Goal: Transaction & Acquisition: Obtain resource

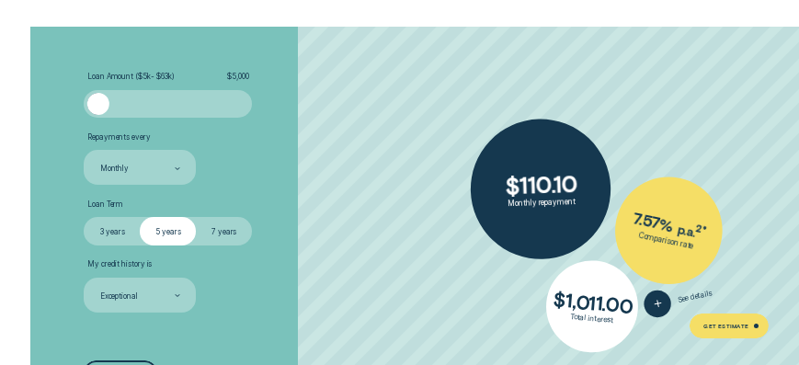
scroll to position [1943, 0]
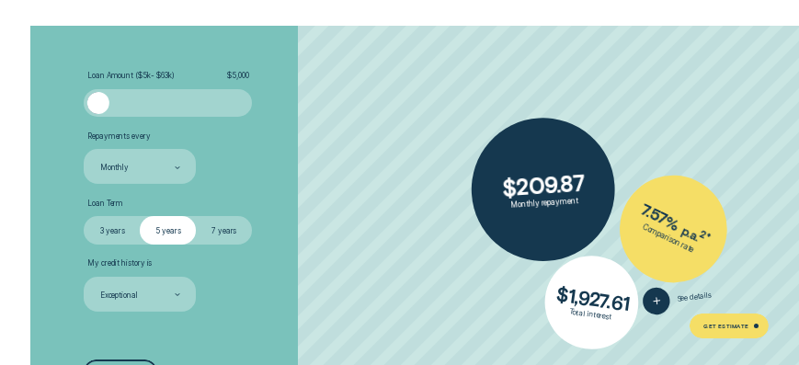
drag, startPoint x: 102, startPoint y: 105, endPoint x: 71, endPoint y: 108, distance: 31.5
click at [83, 109] on div "Loan Amount ( $5k - $63k ) $ 5,000 Repayments every Monthly Loan Term Select Lo…" at bounding box center [212, 228] width 267 height 404
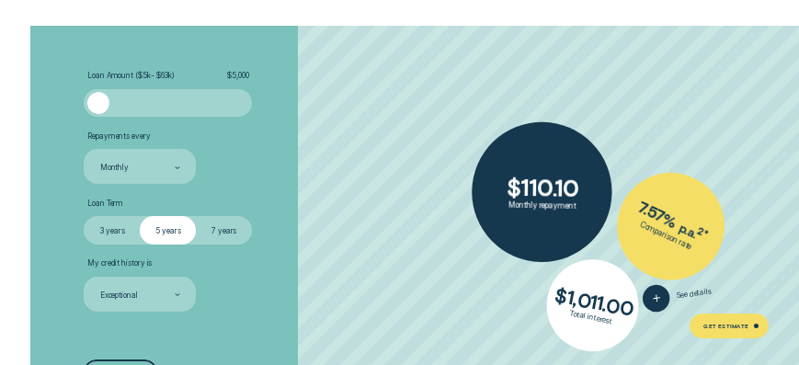
click at [337, 132] on li "Repayments every Monthly" at bounding box center [212, 157] width 257 height 53
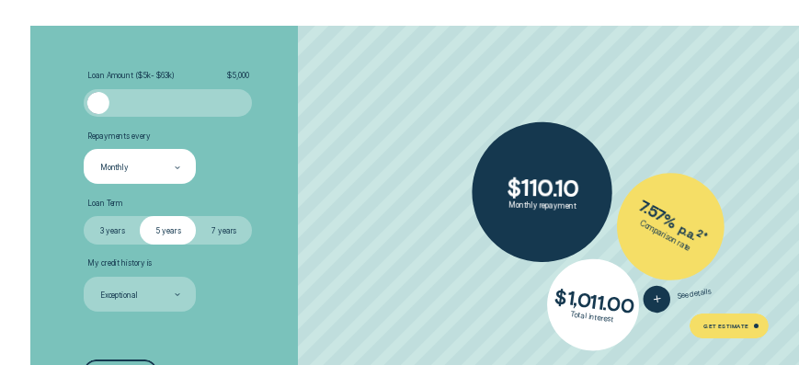
click at [156, 163] on div "Monthly" at bounding box center [139, 168] width 82 height 12
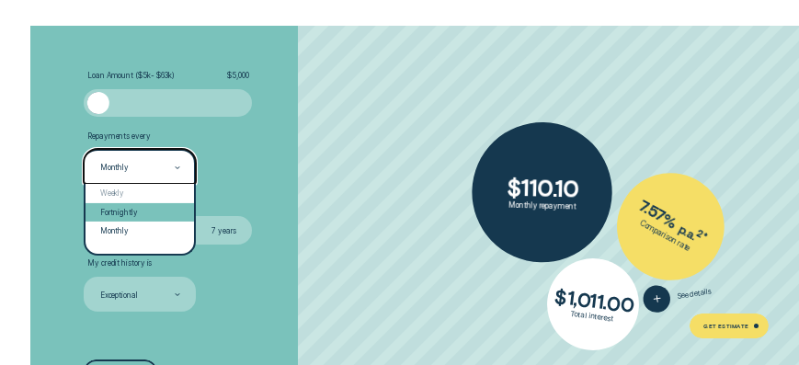
click at [133, 207] on div "Fortnightly" at bounding box center [139, 212] width 108 height 18
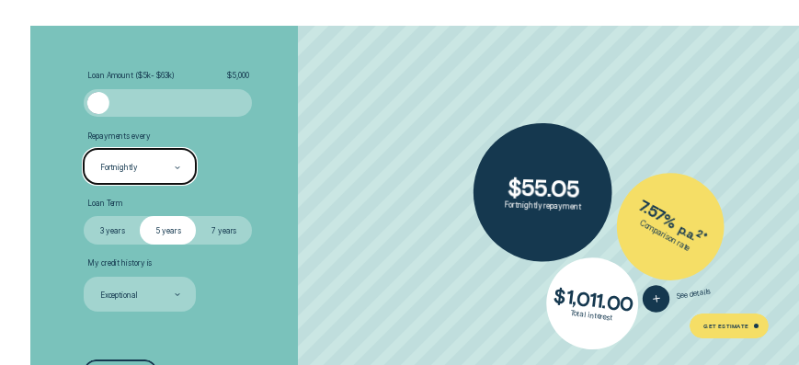
click at [107, 229] on label "3 years" at bounding box center [112, 230] width 56 height 28
click at [84, 216] on input "3 years" at bounding box center [84, 216] width 0 height 0
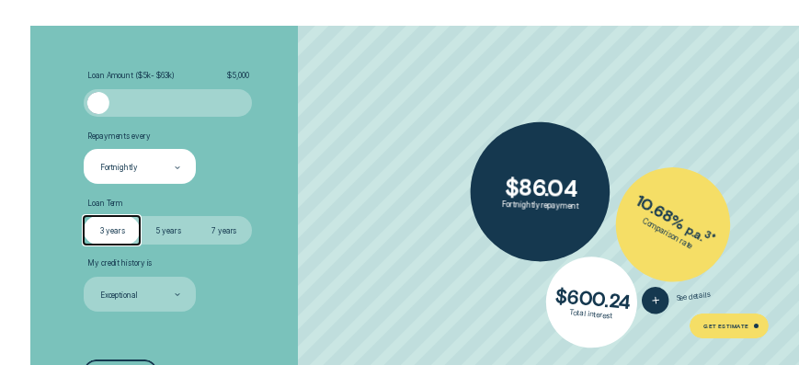
click at [334, 152] on li "Repayments every Fortnightly" at bounding box center [212, 157] width 257 height 53
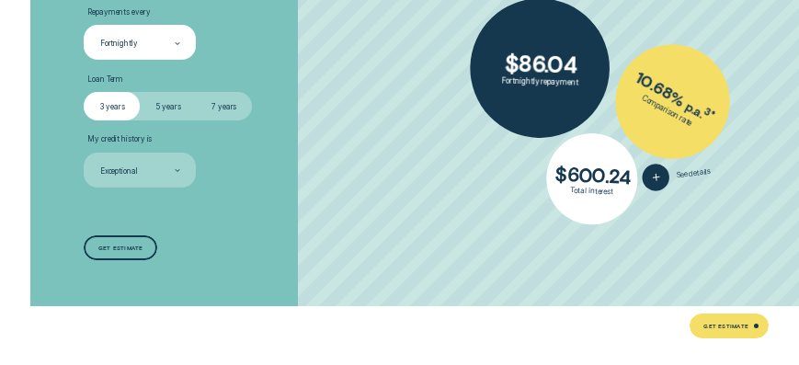
scroll to position [2100, 0]
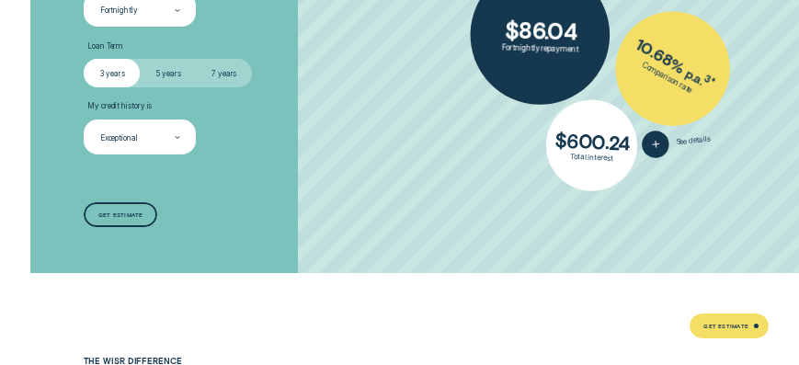
click at [134, 139] on div "Exceptional" at bounding box center [119, 137] width 38 height 9
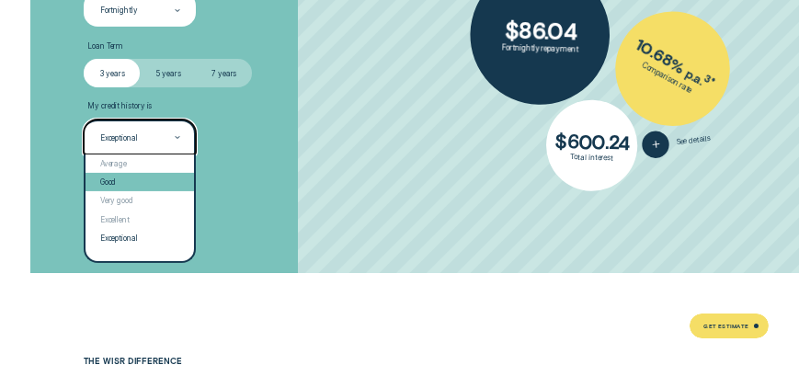
click at [131, 176] on div "Good" at bounding box center [139, 182] width 108 height 18
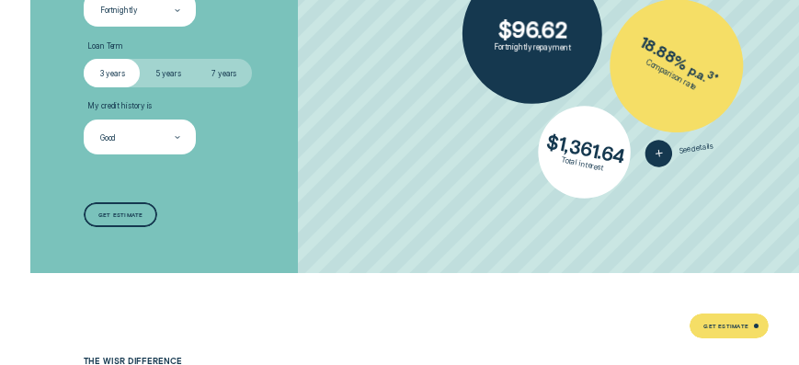
click at [178, 73] on label "5 years" at bounding box center [168, 73] width 56 height 28
click at [140, 59] on input "5 years" at bounding box center [140, 59] width 0 height 0
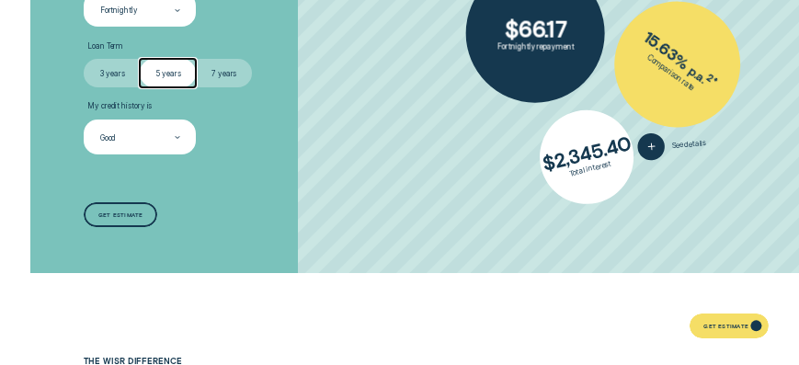
click at [734, 326] on div "Get Estimate" at bounding box center [725, 326] width 45 height 5
